Goal: Information Seeking & Learning: Learn about a topic

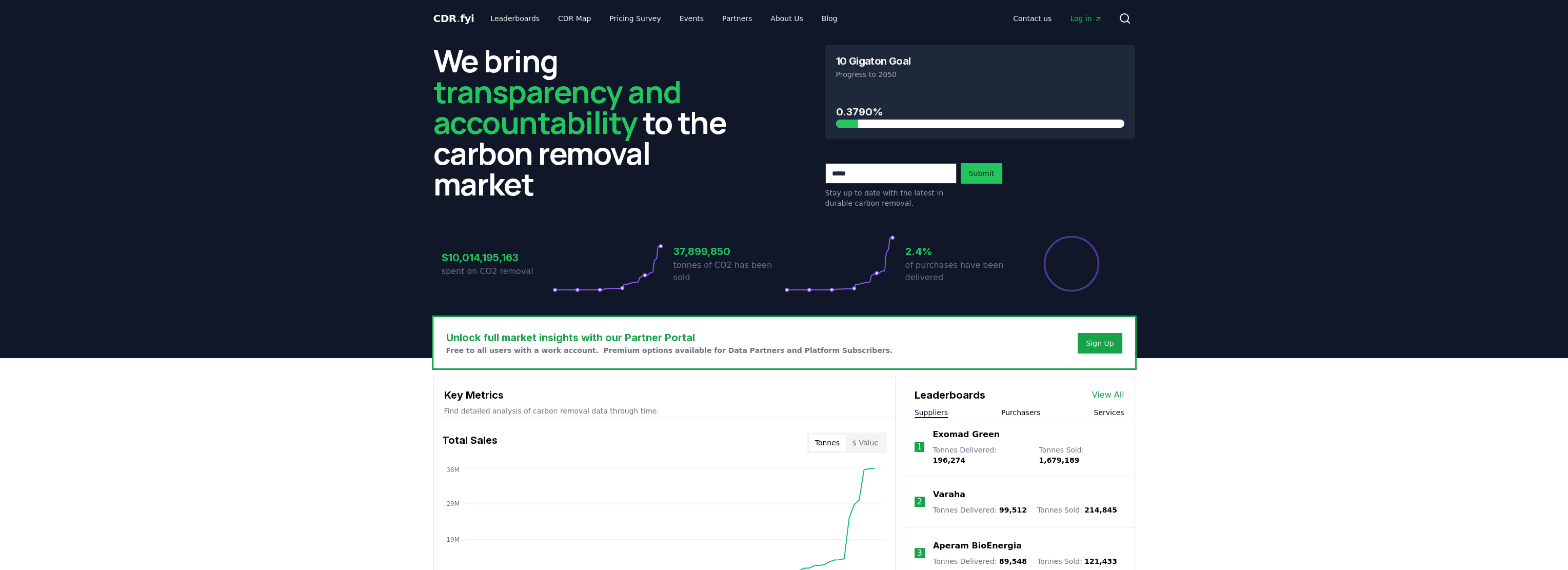
click at [911, 170] on input "email" at bounding box center [891, 174] width 131 height 21
type input "**********"
click at [987, 175] on button "Submit" at bounding box center [981, 174] width 42 height 21
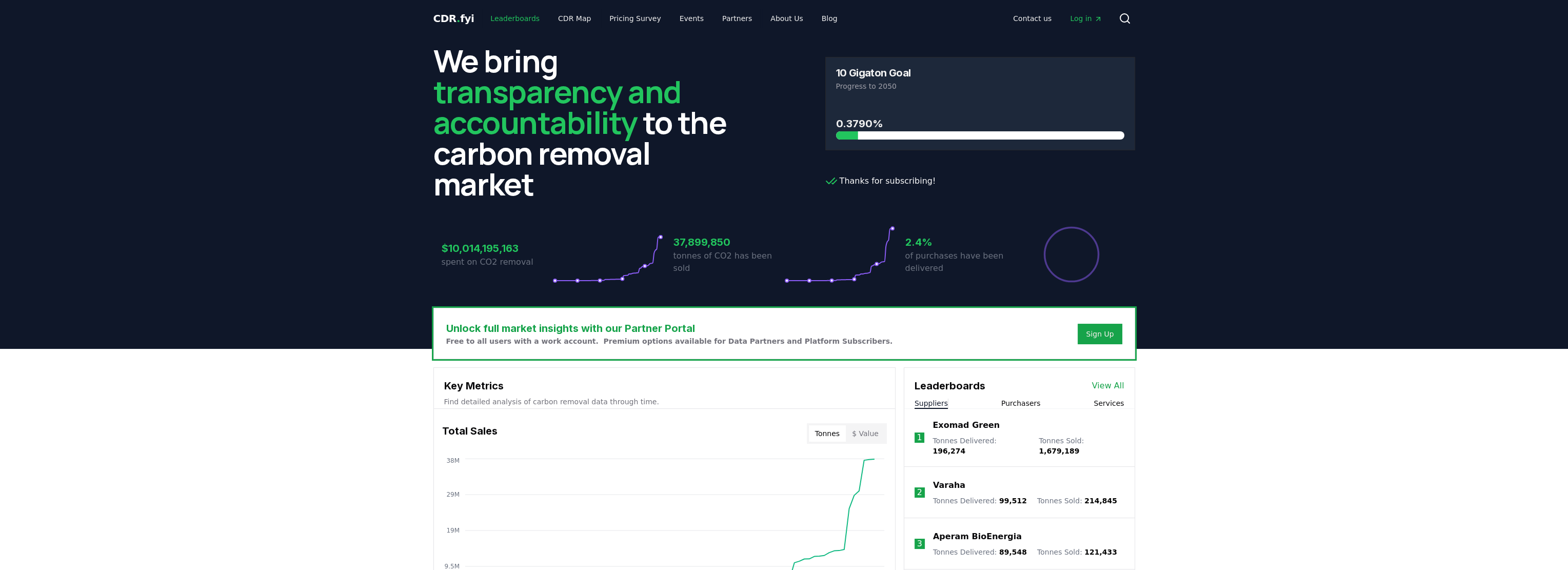
click at [507, 16] on link "Leaderboards" at bounding box center [515, 18] width 66 height 18
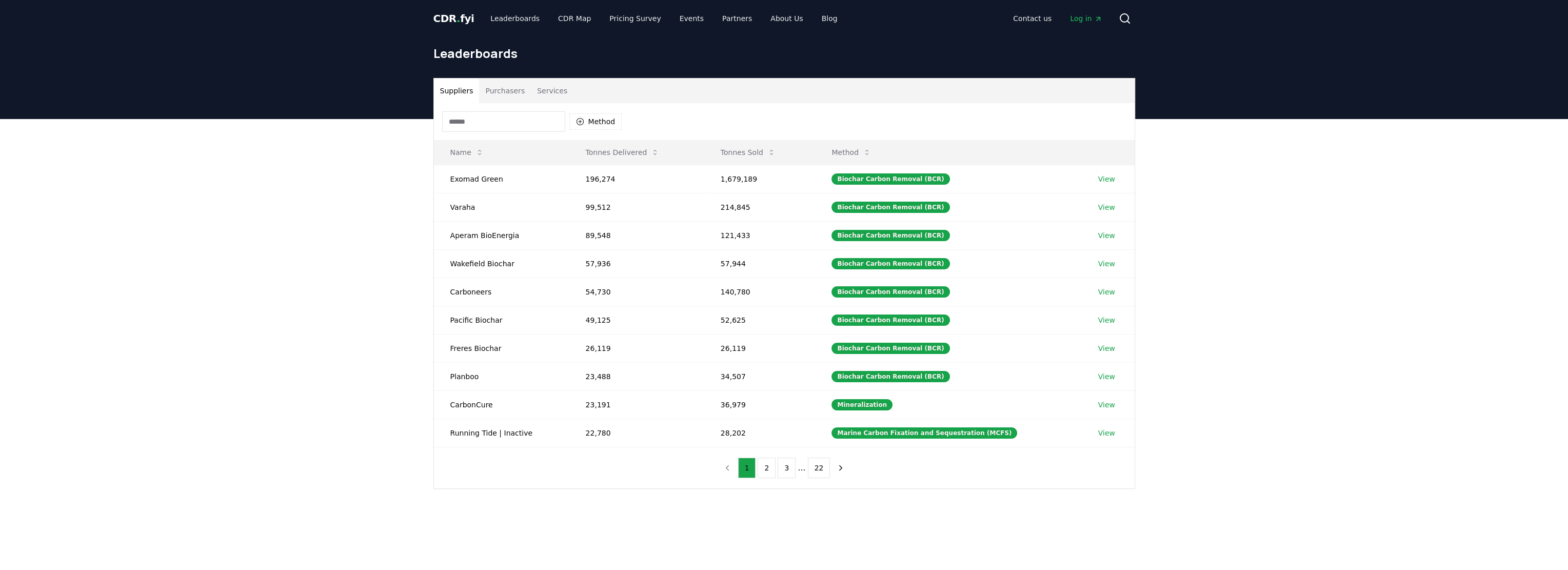
click at [518, 93] on button "Purchasers" at bounding box center [505, 91] width 52 height 24
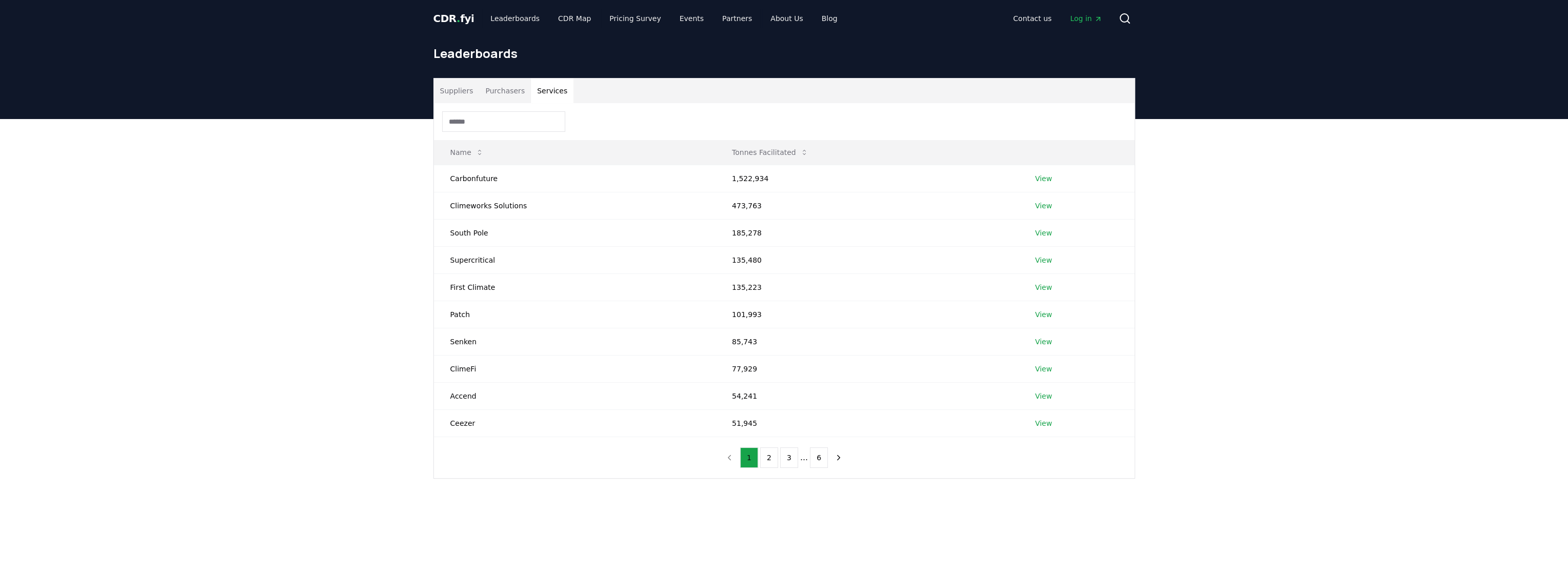
click at [564, 94] on button "Services" at bounding box center [552, 91] width 43 height 24
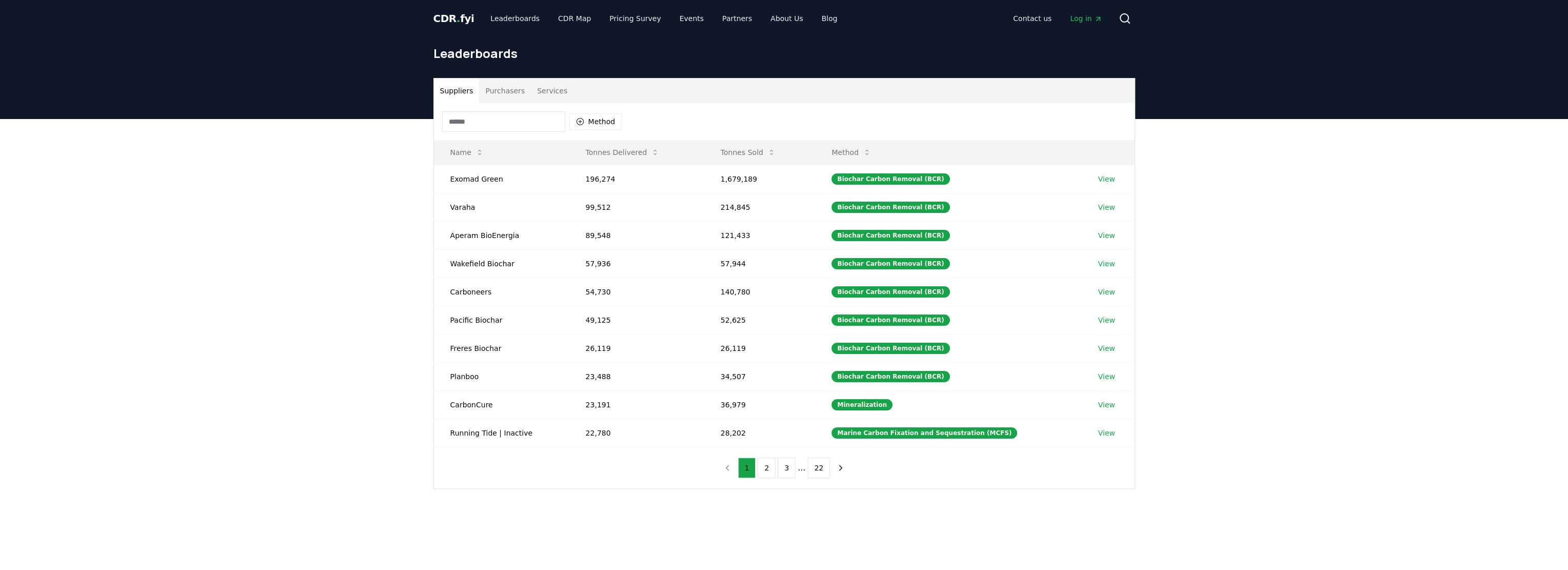
click at [458, 83] on button "Suppliers" at bounding box center [457, 91] width 46 height 24
click at [839, 468] on icon "next page" at bounding box center [841, 468] width 2 height 5
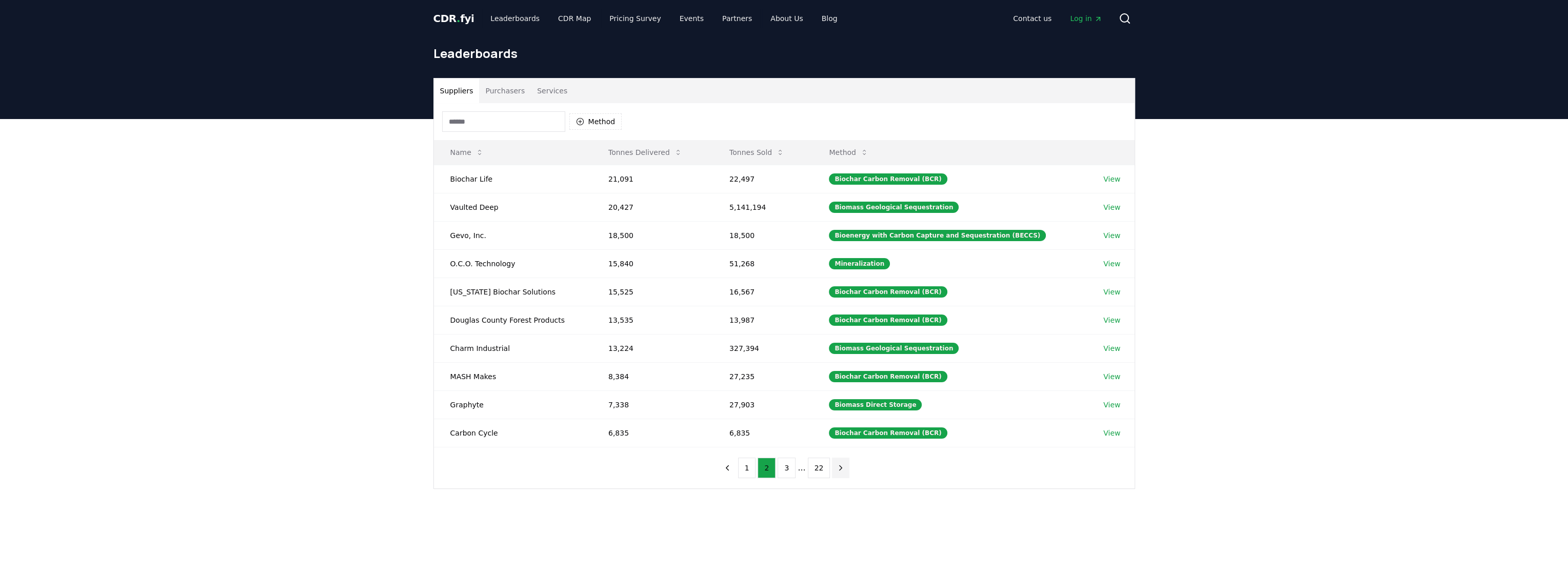
click at [839, 468] on icon "next page" at bounding box center [841, 468] width 2 height 5
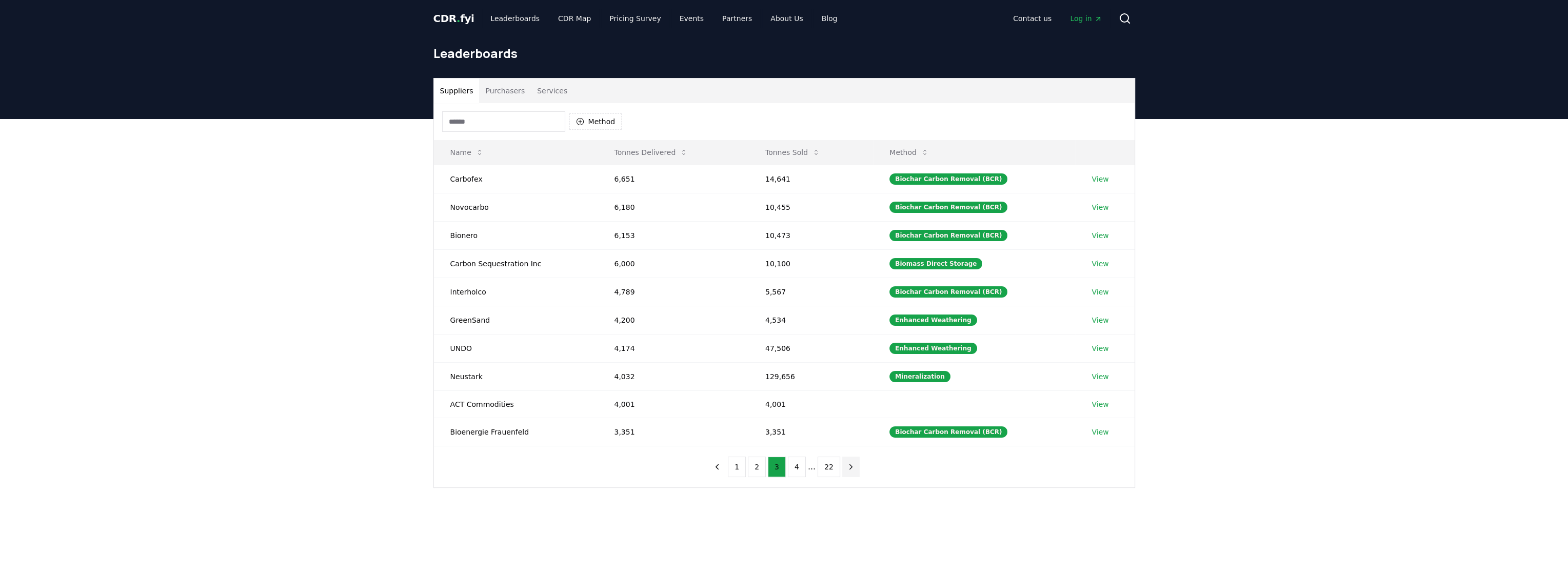
click at [838, 468] on nav "1 2 3 4 ... 22" at bounding box center [784, 467] width 152 height 21
click at [575, 120] on button "Method" at bounding box center [595, 121] width 53 height 16
click at [580, 240] on div "Direct Air Carbon Capture and Sequestration (DACCS) 34" at bounding box center [621, 227] width 97 height 47
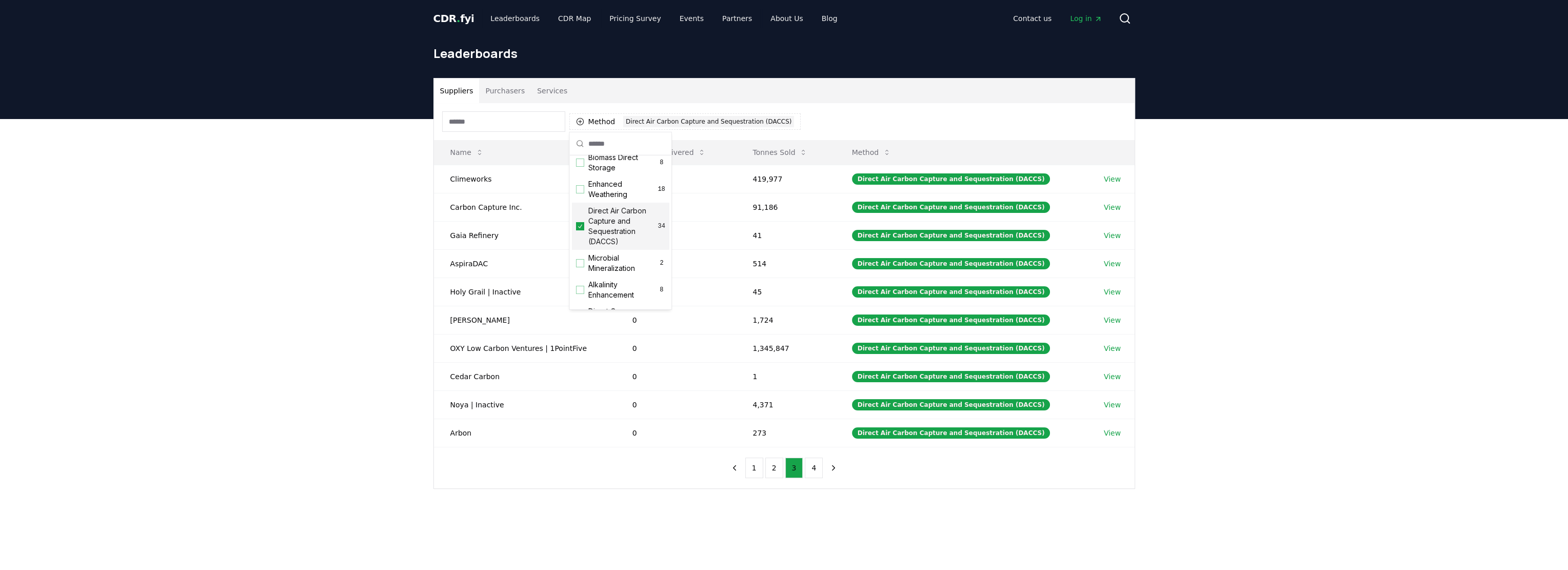
click at [901, 93] on div "Suppliers Purchasers Services" at bounding box center [784, 91] width 701 height 24
click at [643, 120] on div "Direct Air Carbon Capture and Sequestration (DACCS)" at bounding box center [709, 121] width 171 height 12
click at [623, 191] on span "Mineralization" at bounding box center [612, 192] width 47 height 10
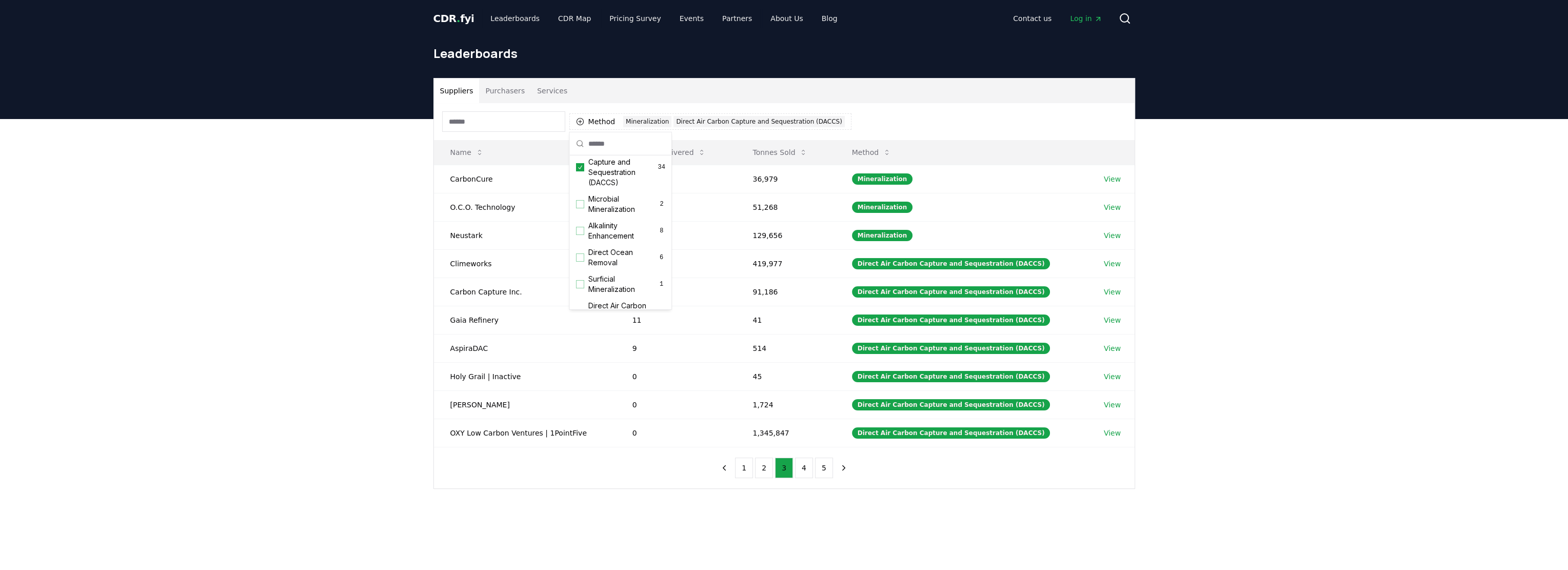
scroll to position [181, 0]
click at [576, 222] on icon "Suggestions" at bounding box center [580, 217] width 7 height 8
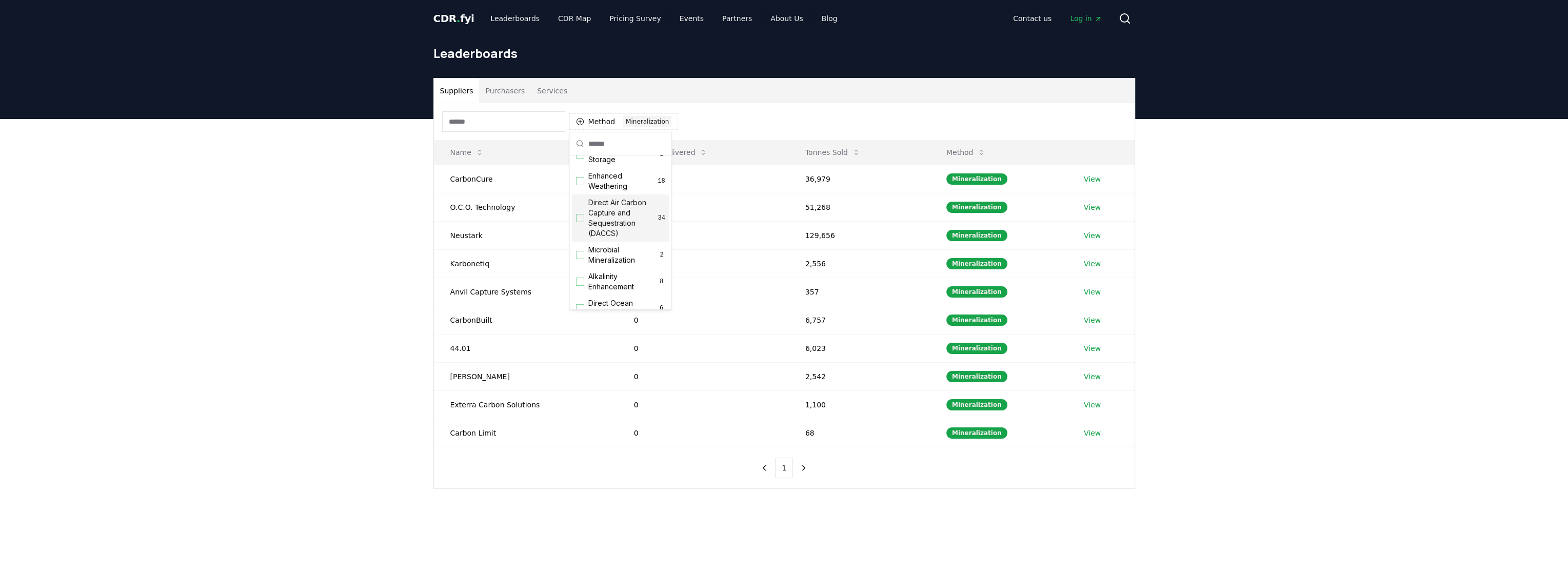
click at [357, 200] on div "Suppliers Purchasers Services Method 1 Mineralization Name Tonnes Delivered Ton…" at bounding box center [784, 324] width 1568 height 411
click at [463, 19] on span "CDR . fyi" at bounding box center [453, 18] width 41 height 12
